Goal: Information Seeking & Learning: Check status

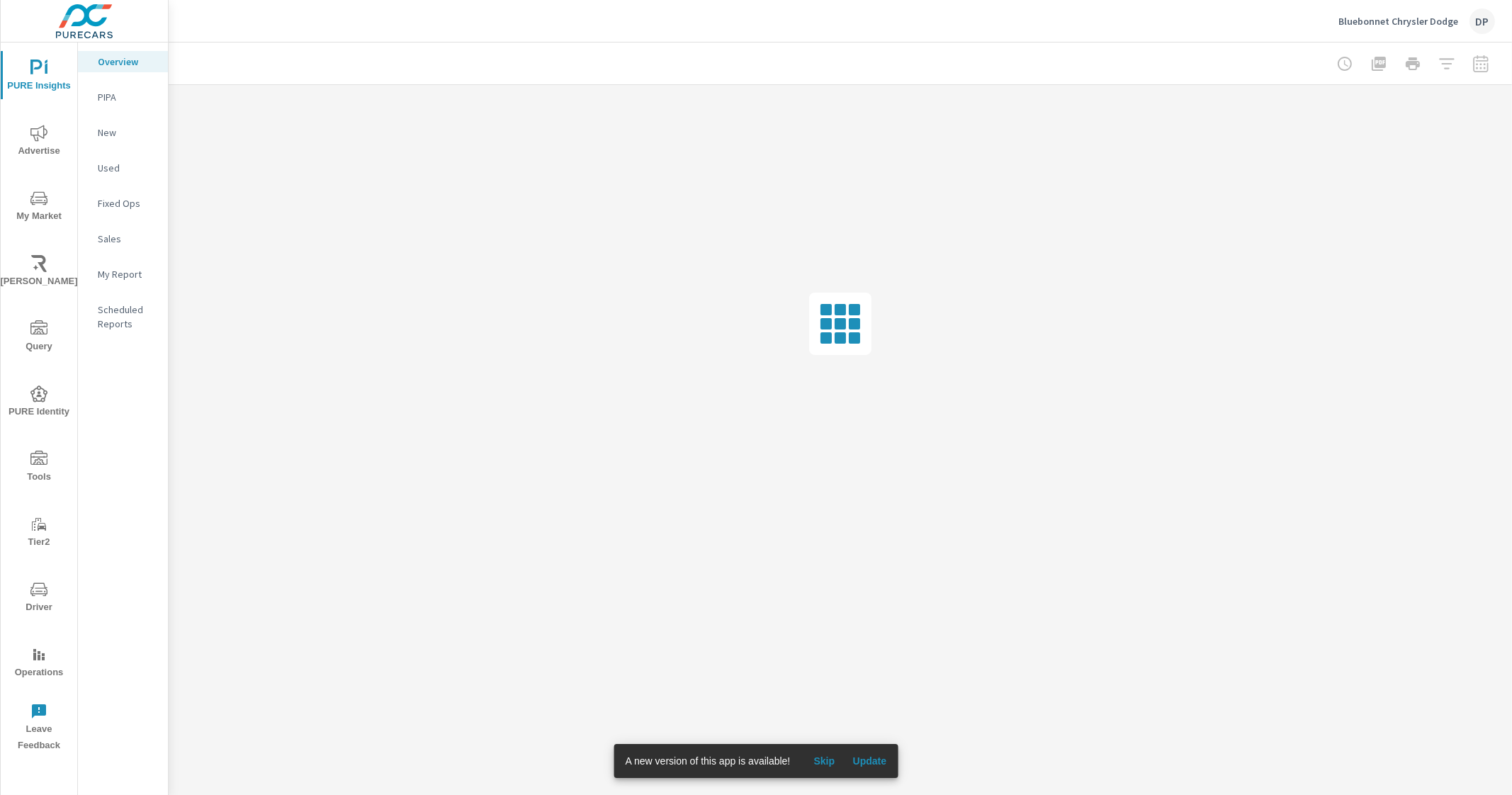
click at [864, 756] on span "Update" at bounding box center [869, 761] width 34 height 13
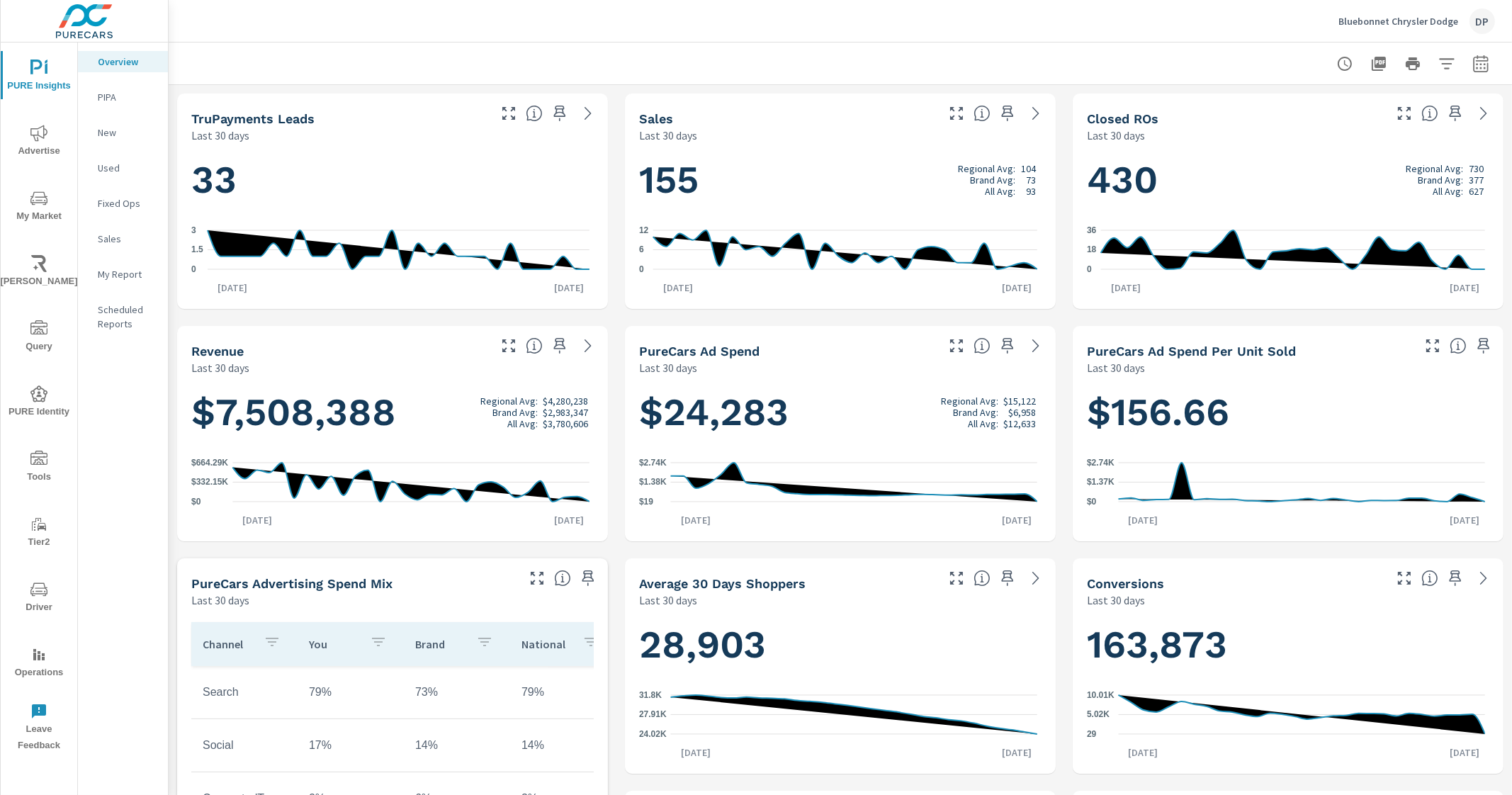
scroll to position [425, 0]
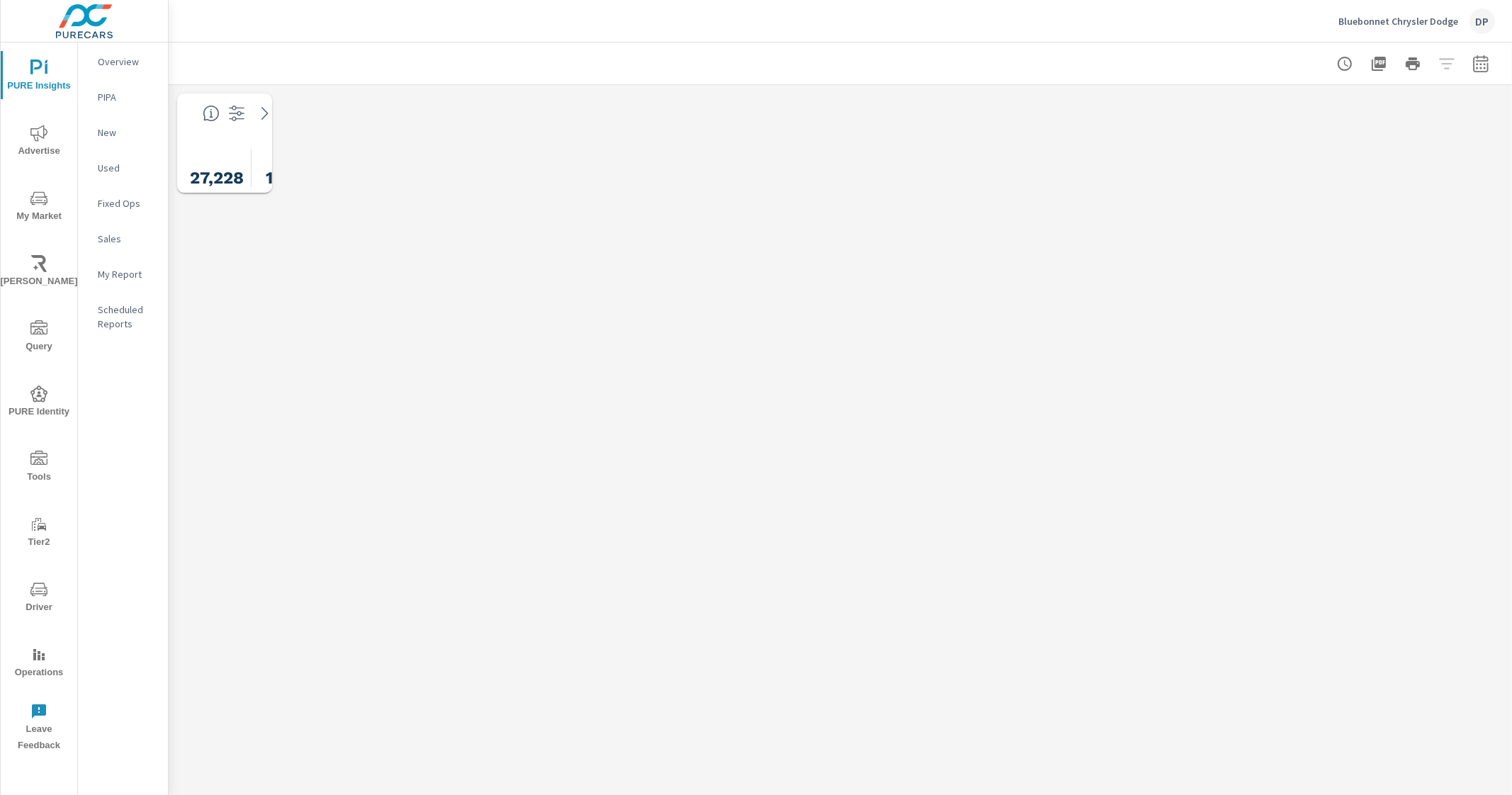
click at [469, 221] on div "AdHoc Dashboard Bluebonnet Chrysler Dodge Report date range: Aug 26, 2025 - Sep…" at bounding box center [840, 418] width 1343 height 752
click at [700, 335] on div "AdHoc Dashboard Bluebonnet Chrysler Dodge Report date range: Aug 26, 2025 - Sep…" at bounding box center [840, 418] width 1343 height 752
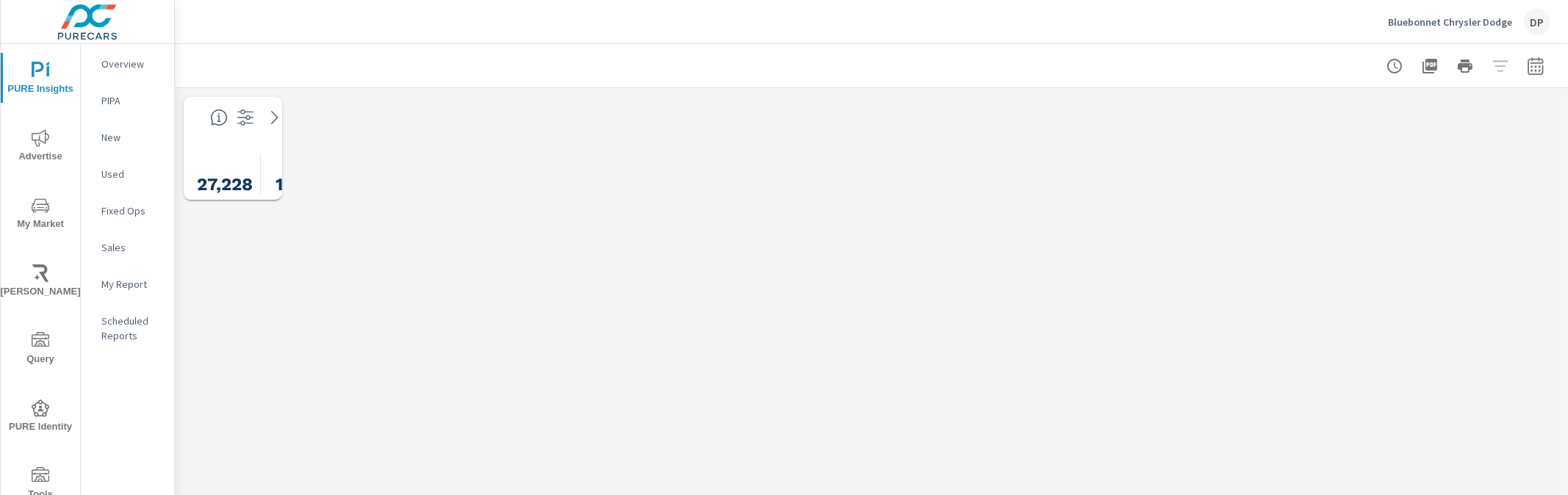
click at [502, 320] on div "AdHoc Dashboard Bluebonnet Chrysler Dodge Report date range: Aug 26, 2025 - Sep…" at bounding box center [871, 269] width 1393 height 451
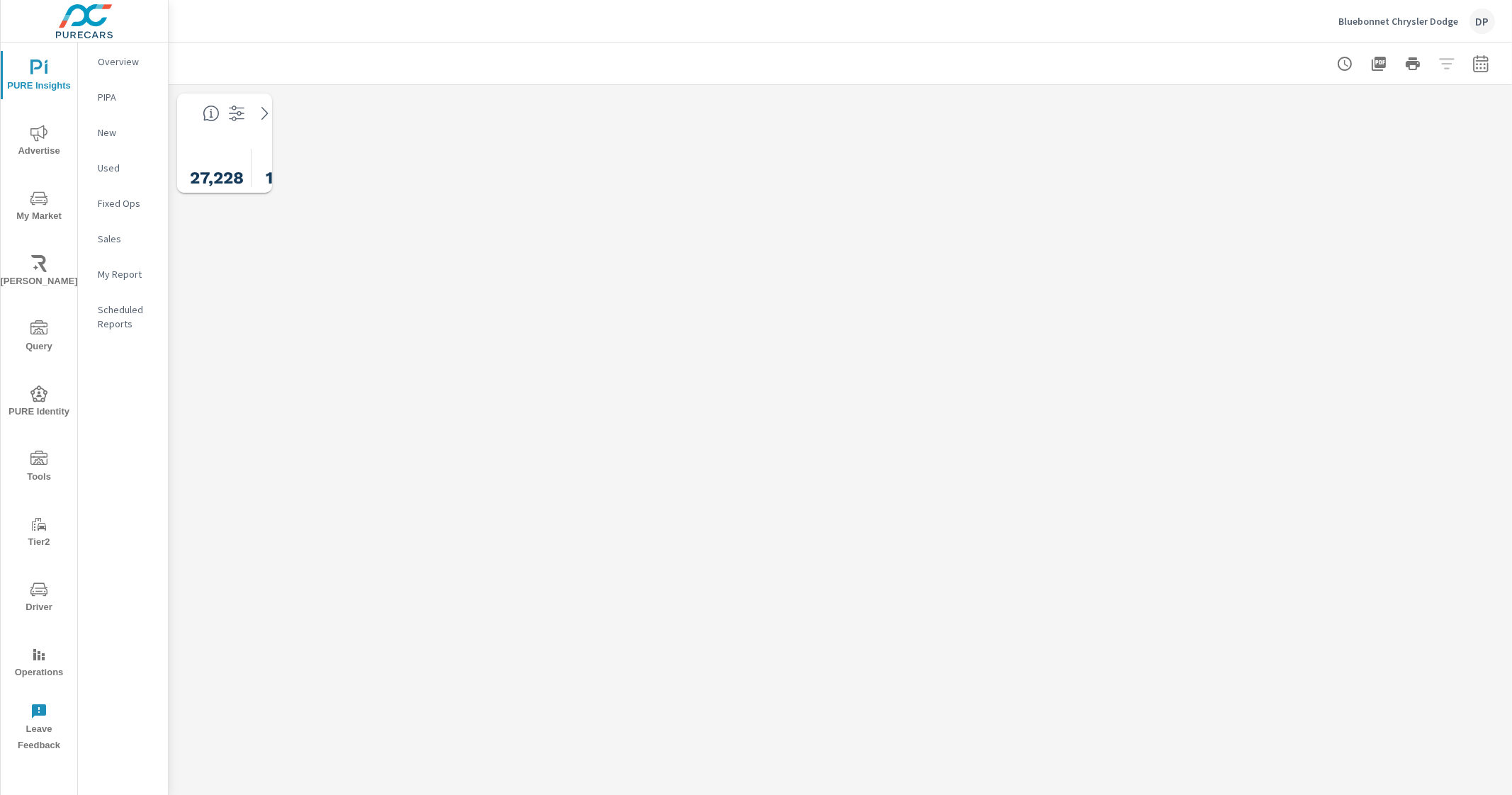
click at [146, 271] on p "My Report" at bounding box center [127, 274] width 59 height 14
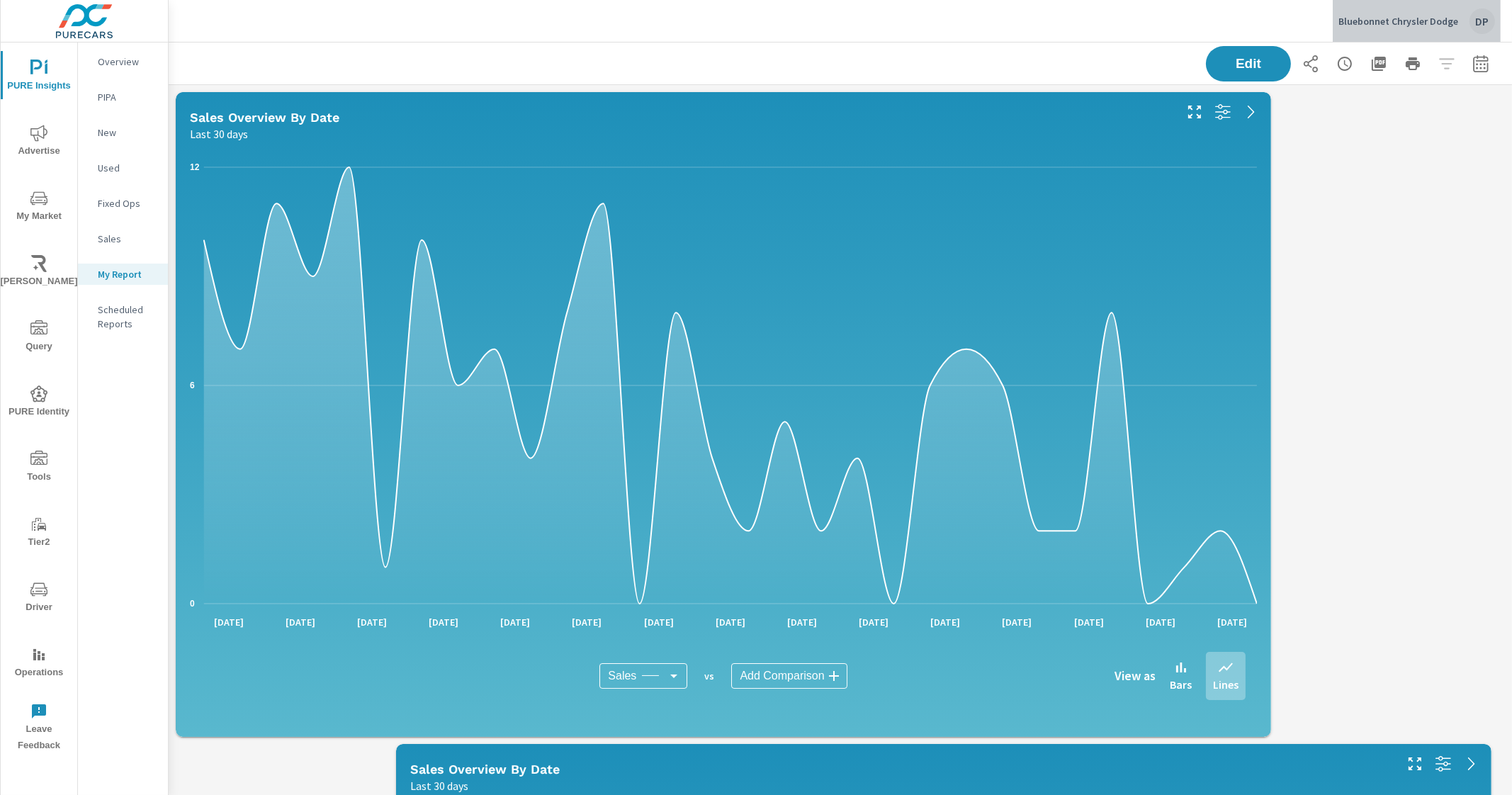
click at [1481, 23] on div "DP" at bounding box center [1483, 22] width 26 height 26
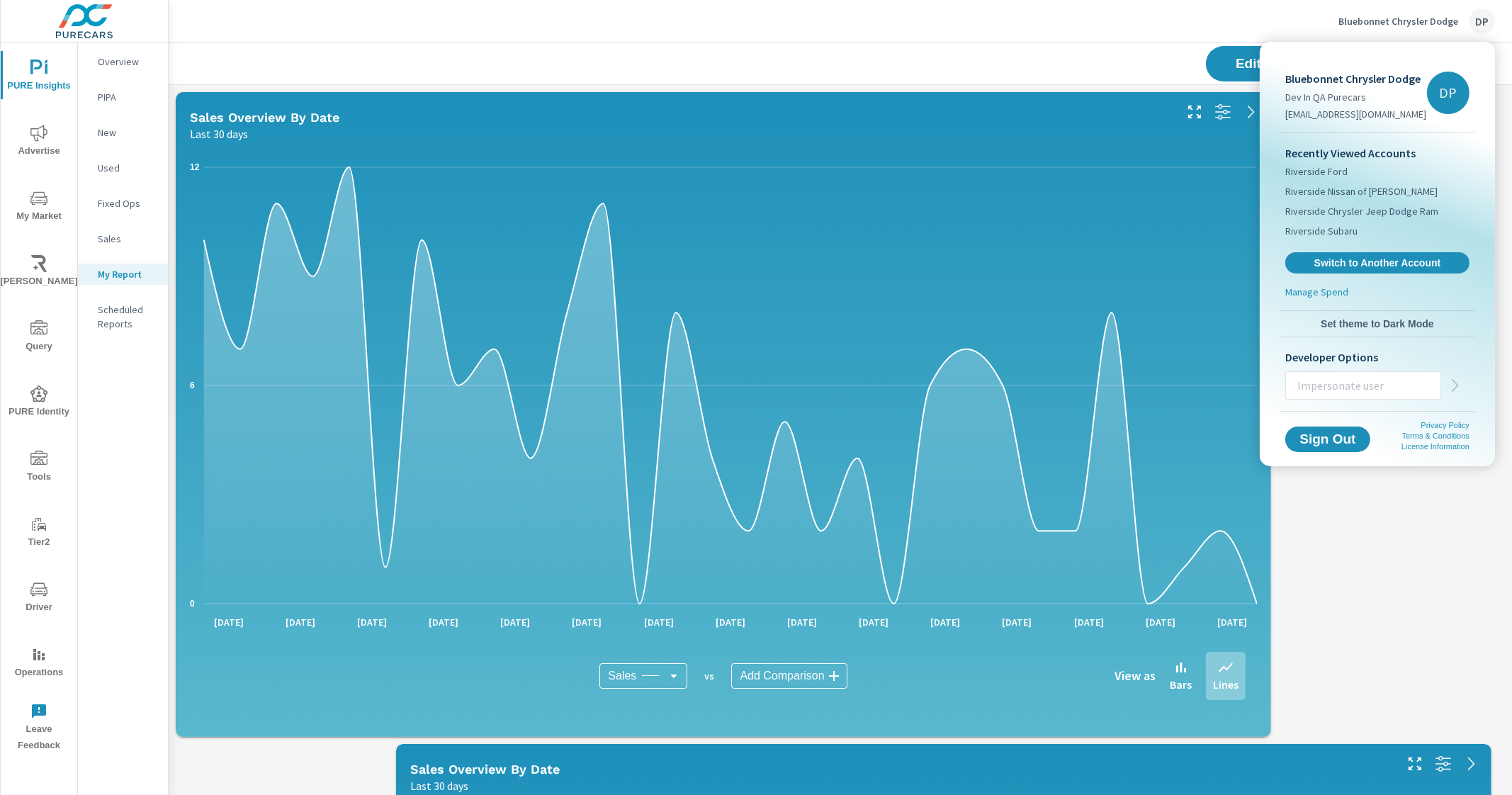
click at [127, 274] on div at bounding box center [756, 398] width 1512 height 795
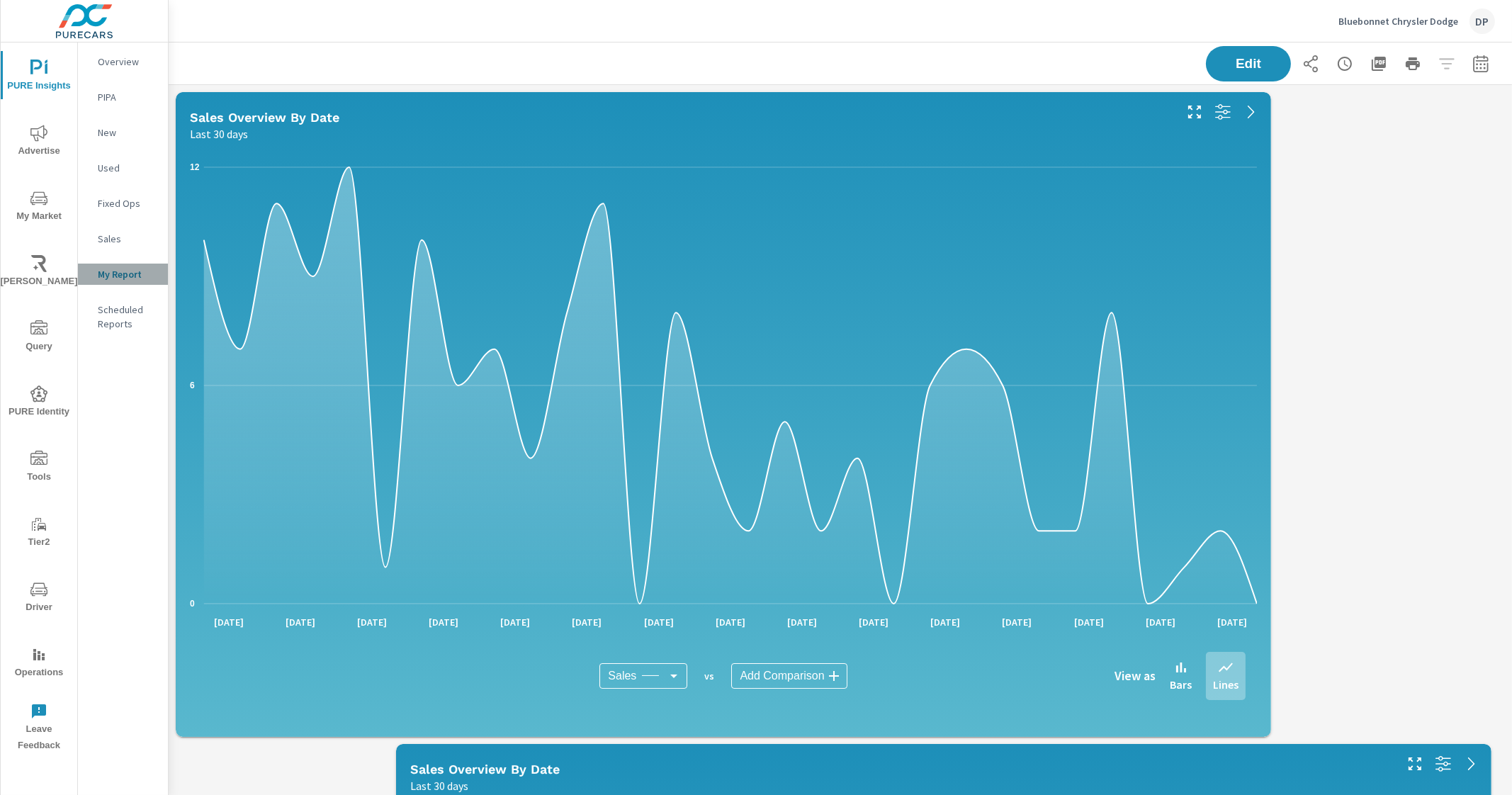
click at [107, 278] on p "My Report" at bounding box center [127, 274] width 59 height 14
click at [1487, 20] on div "DP" at bounding box center [1483, 22] width 26 height 26
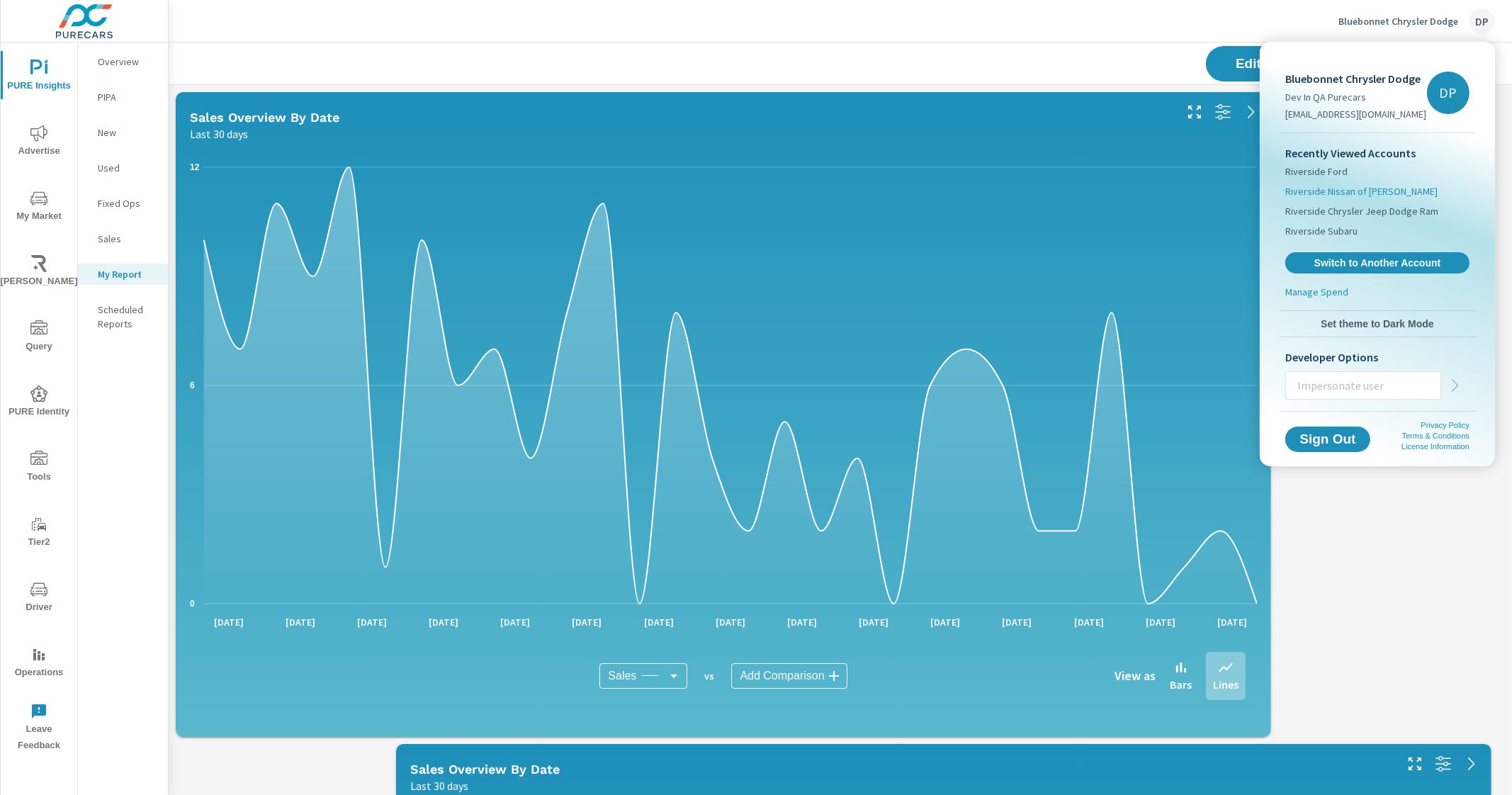
click at [1406, 190] on li "Riverside Nissan of Newbern" at bounding box center [1378, 191] width 184 height 20
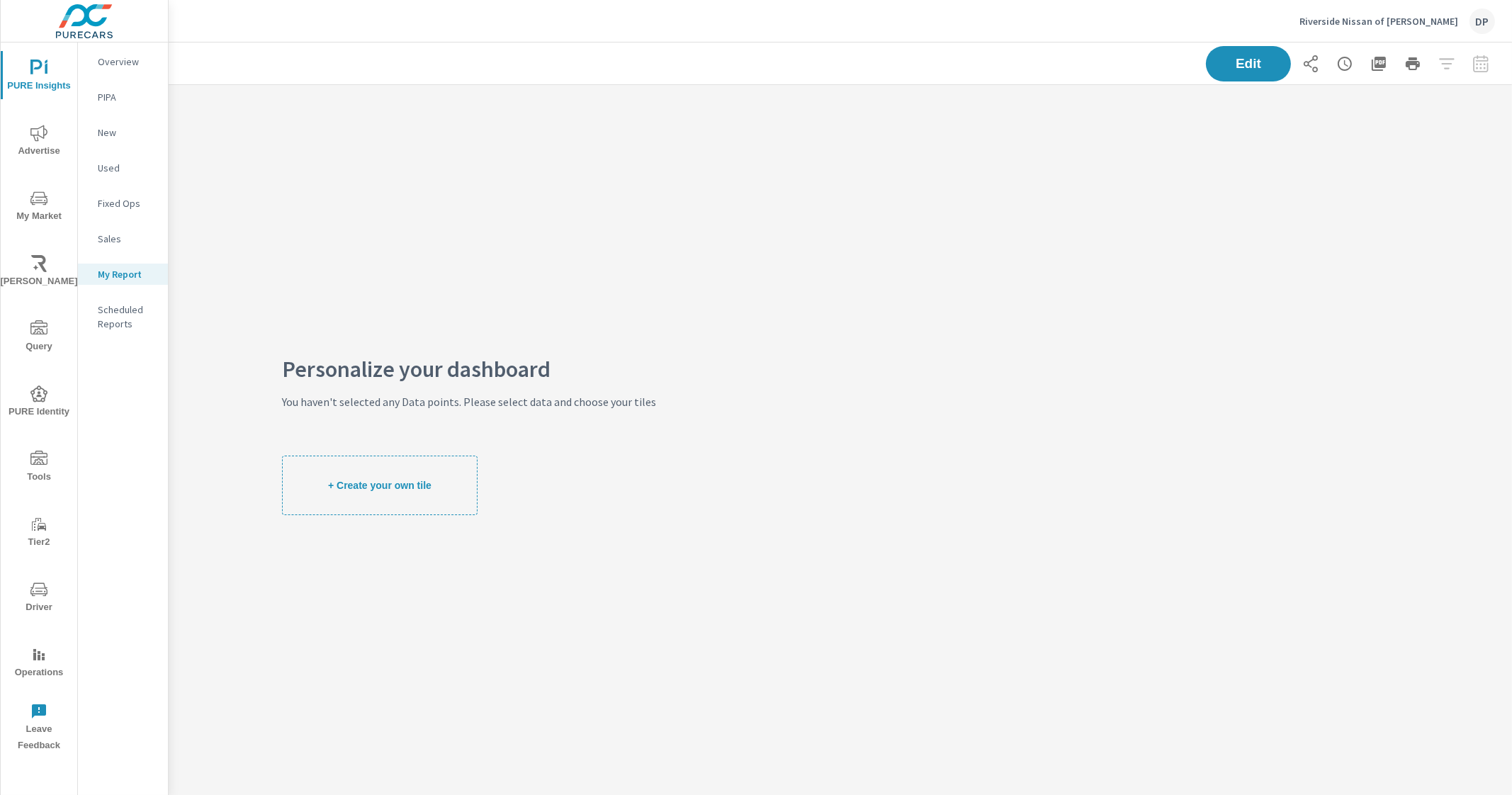
click at [106, 59] on p "Overview" at bounding box center [127, 61] width 59 height 14
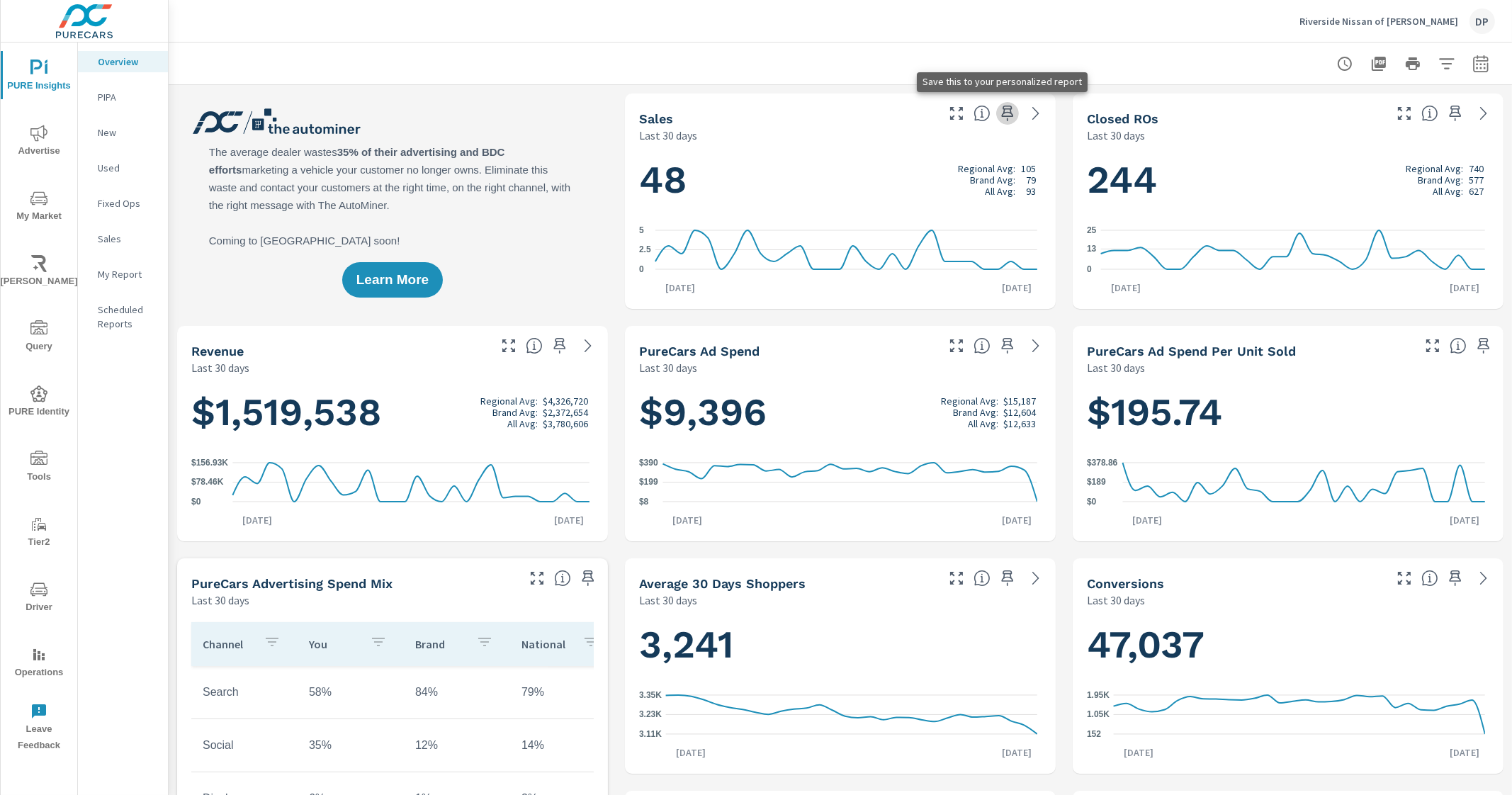
click at [1005, 113] on icon "button" at bounding box center [1008, 114] width 17 height 17
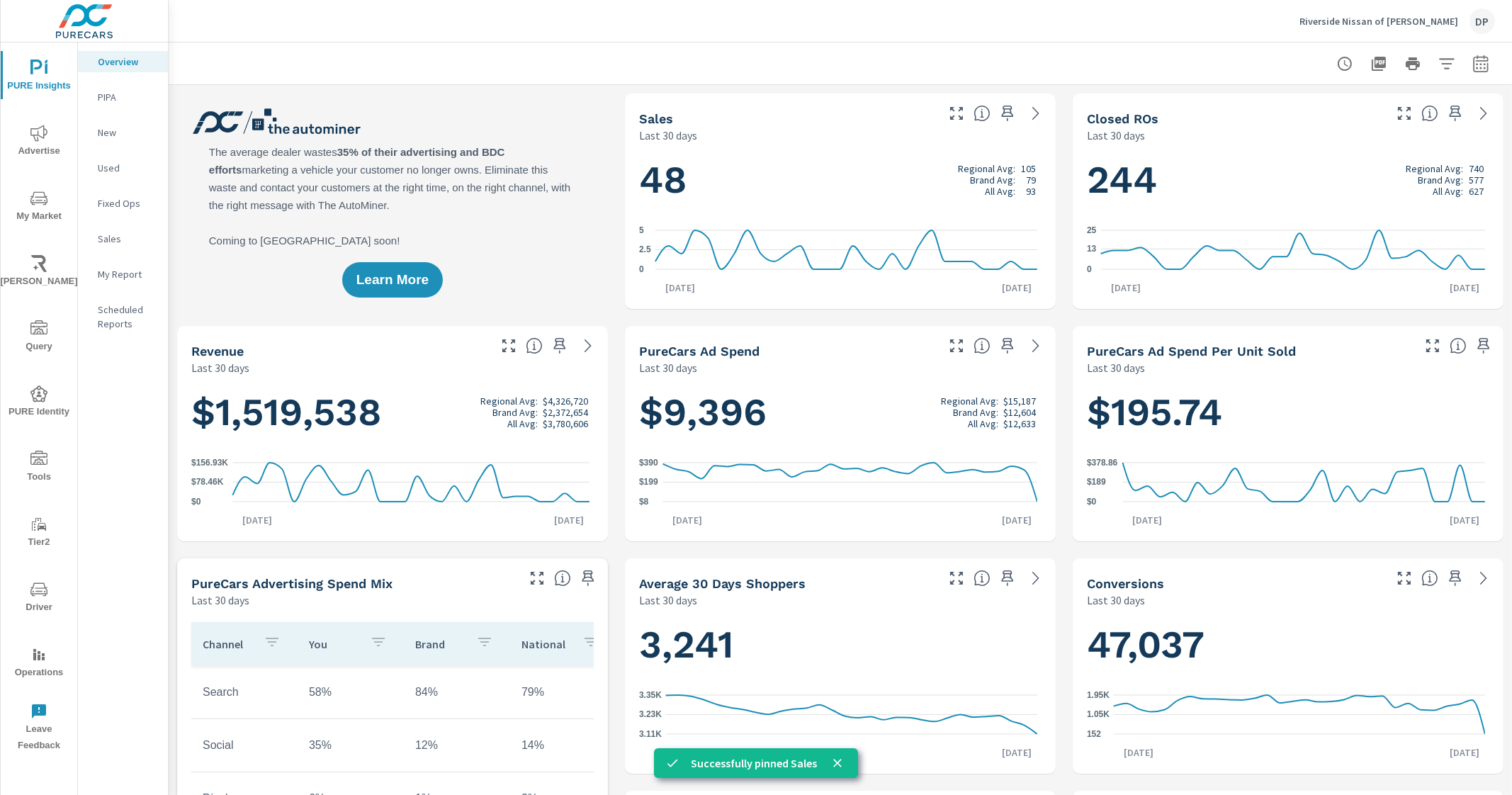
click at [141, 269] on p "My Report" at bounding box center [127, 274] width 59 height 14
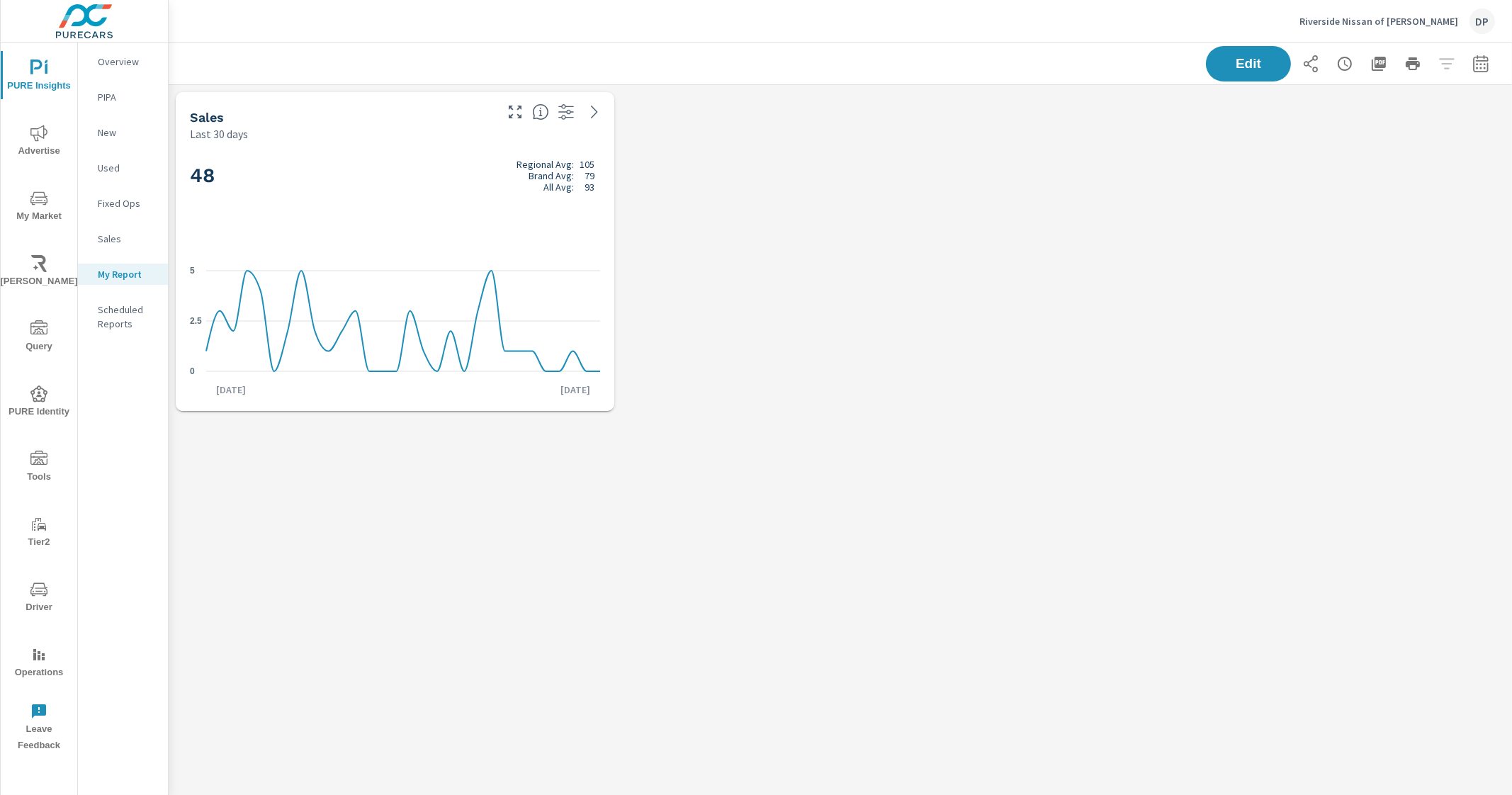
scroll to position [361, 1370]
click at [134, 62] on p "Overview" at bounding box center [127, 61] width 59 height 14
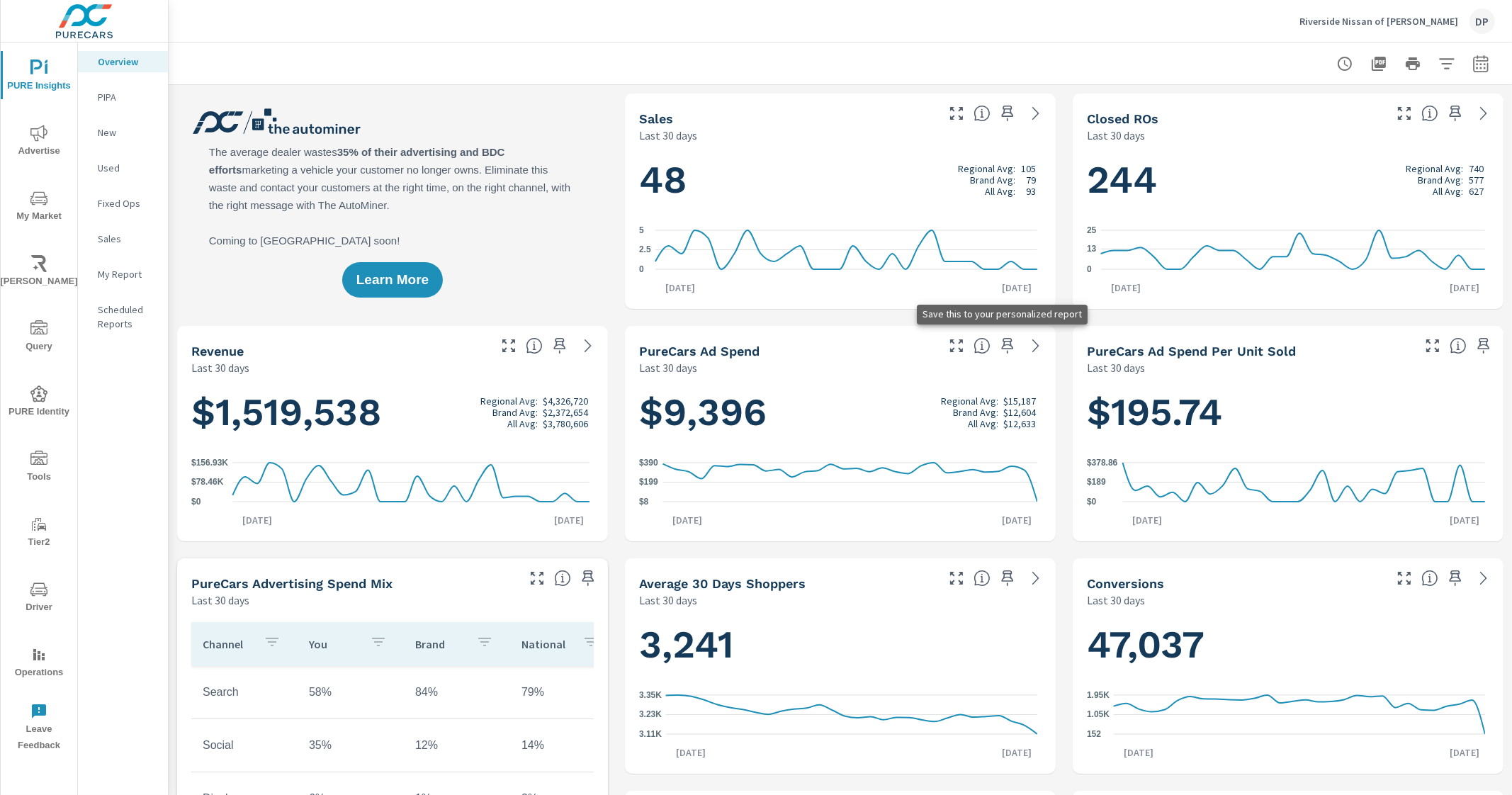
click at [1001, 346] on icon "button" at bounding box center [1008, 346] width 17 height 17
click at [92, 270] on div "My Report" at bounding box center [123, 274] width 90 height 22
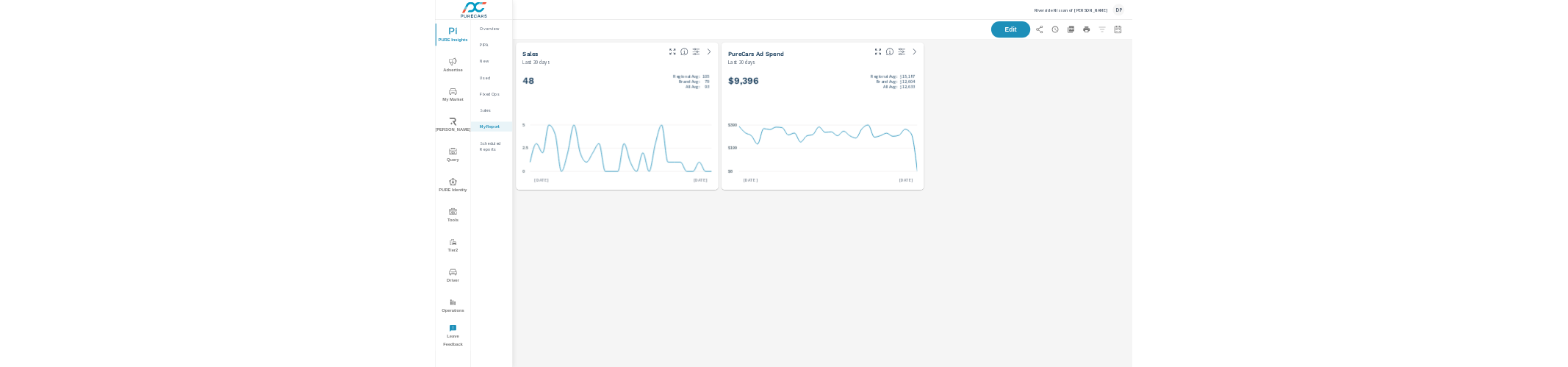
scroll to position [374, 1421]
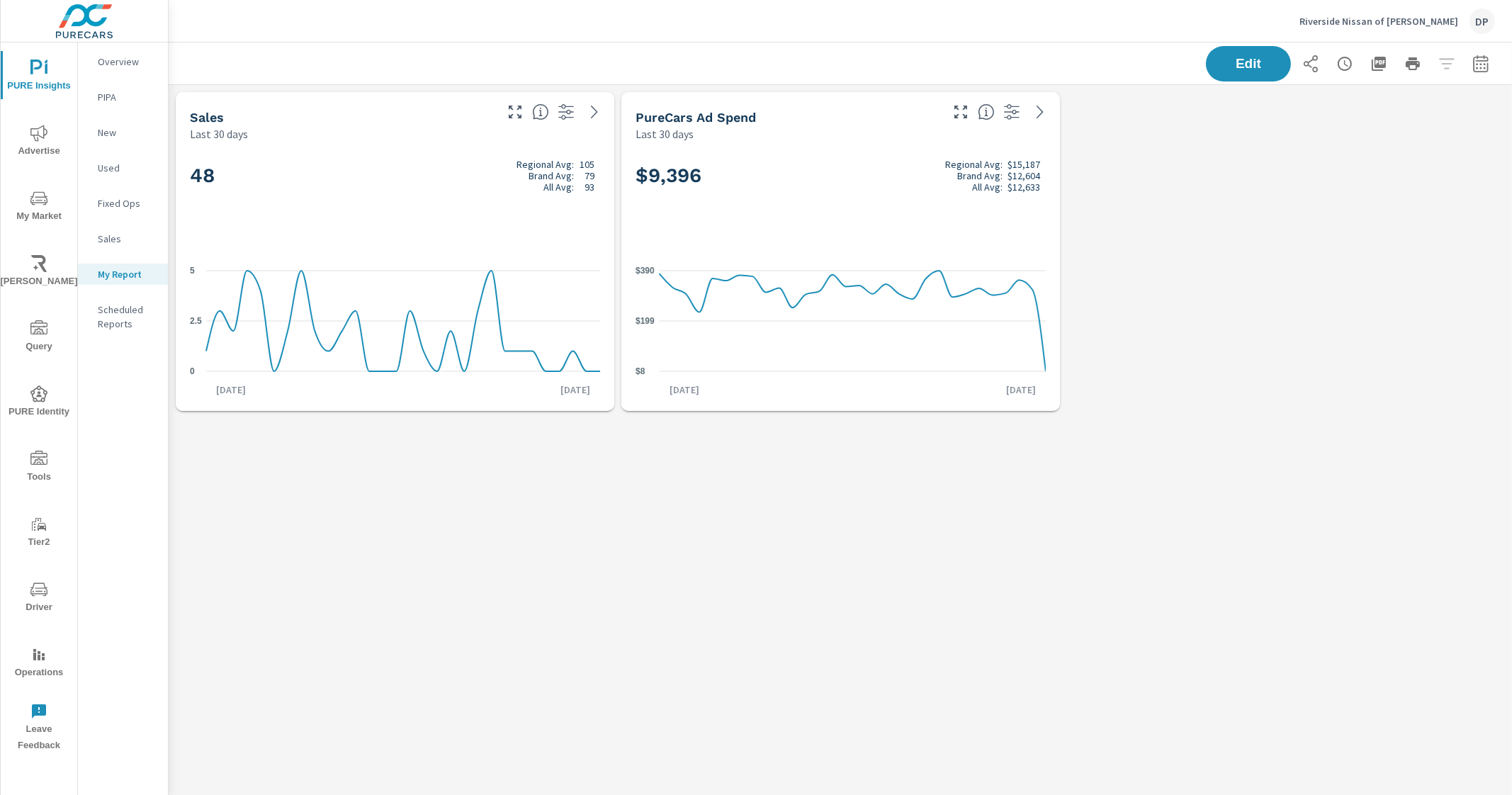
click at [125, 62] on p "Overview" at bounding box center [127, 61] width 59 height 14
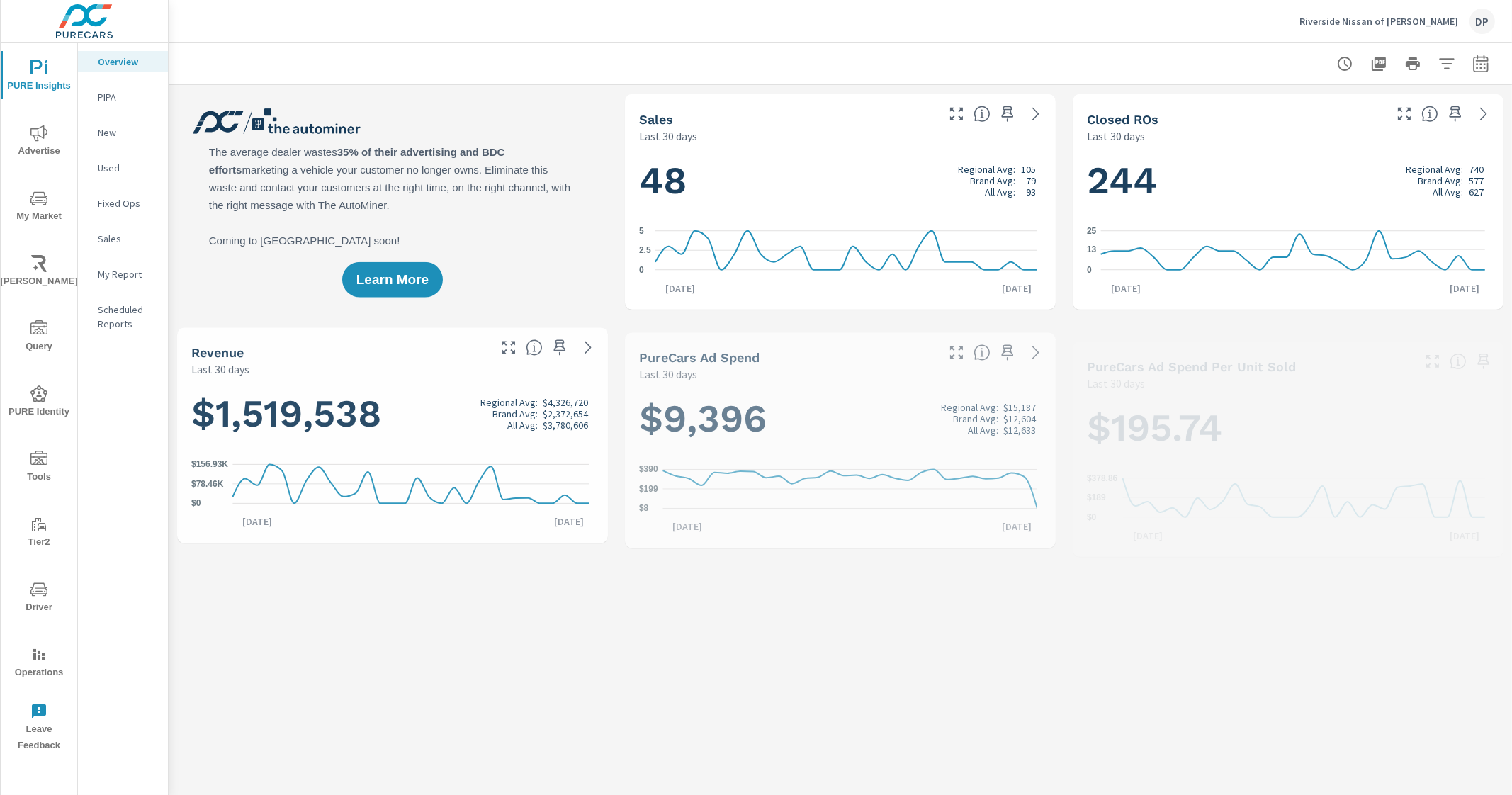
click at [682, 477] on icon "$8 $199 $390" at bounding box center [838, 490] width 398 height 62
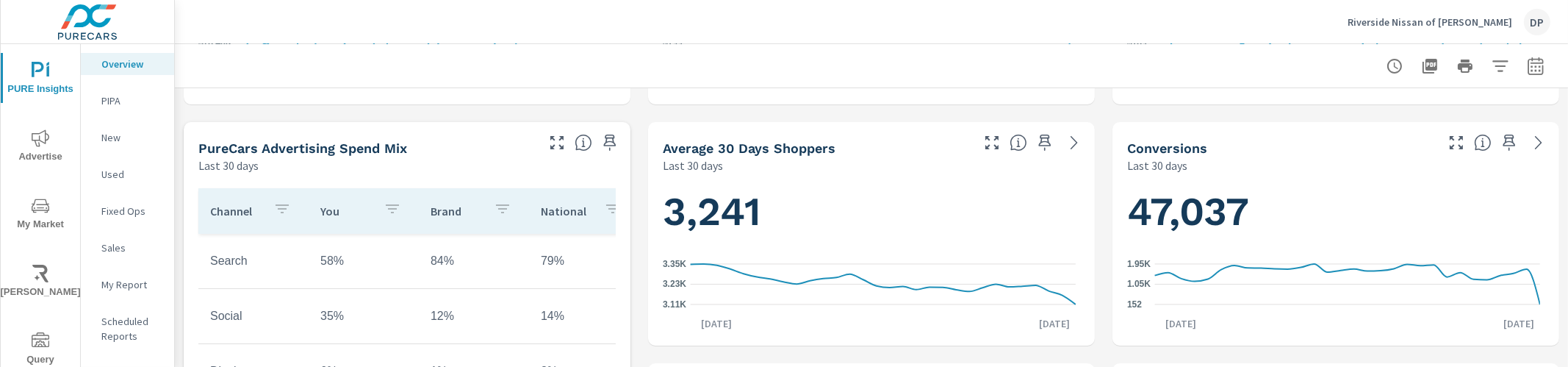
scroll to position [460, 0]
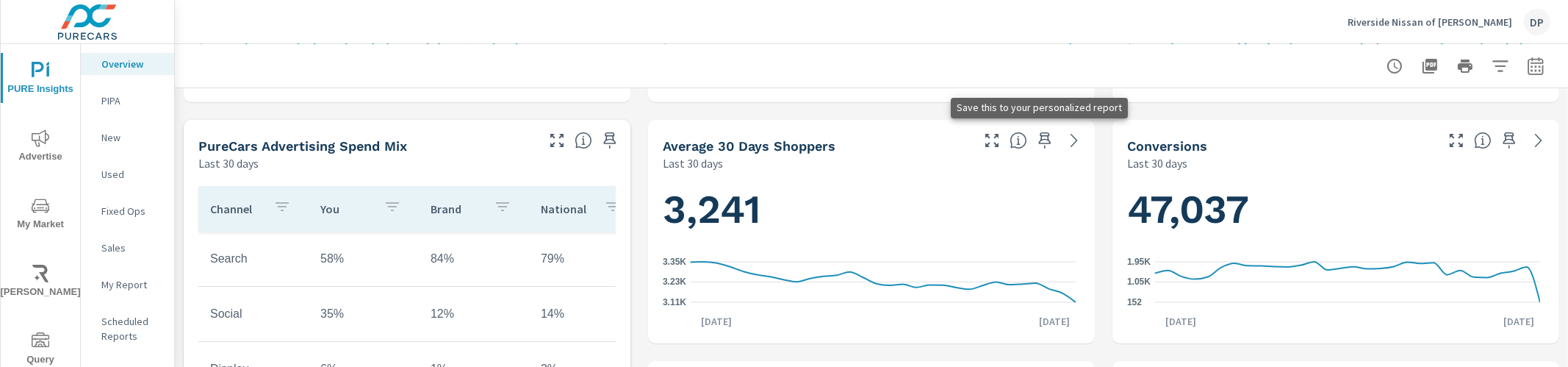
click at [1043, 146] on icon "button" at bounding box center [1045, 140] width 18 height 18
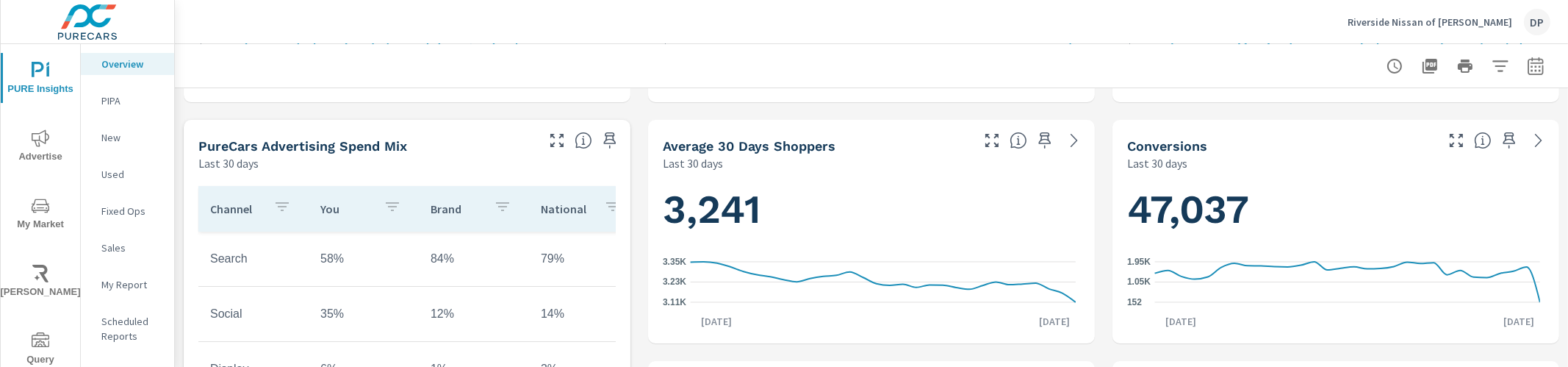
click at [1536, 18] on div "DP" at bounding box center [1538, 22] width 27 height 27
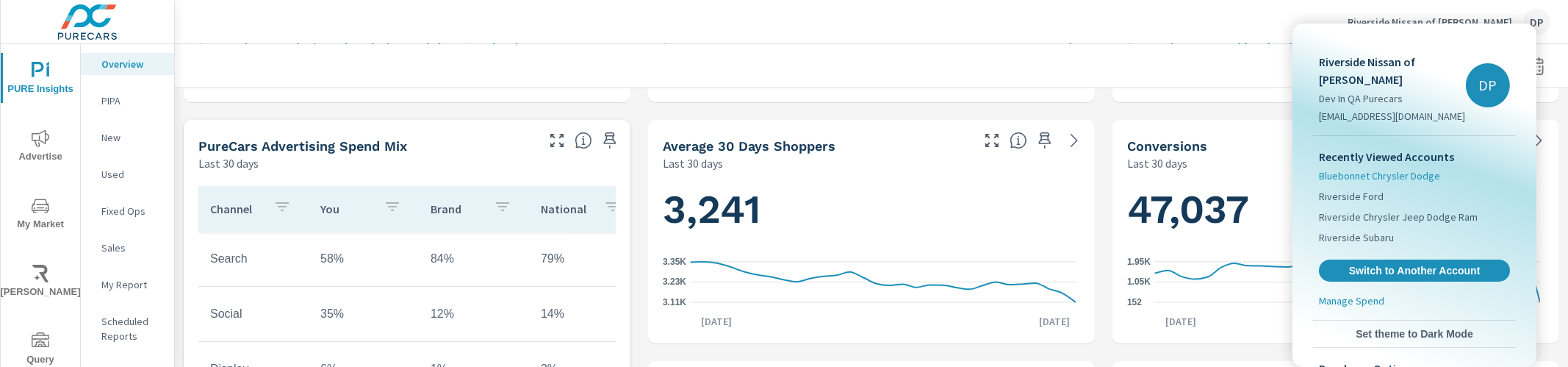
click at [1425, 169] on span "Bluebonnet Chrysler Dodge" at bounding box center [1380, 176] width 121 height 14
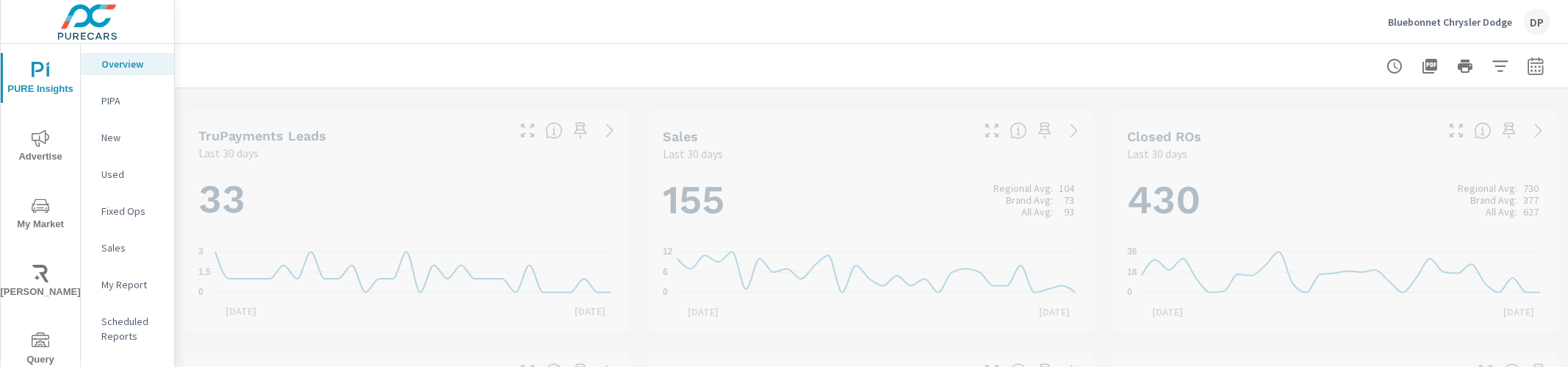
scroll to position [441, 0]
